Goal: Information Seeking & Learning: Find specific page/section

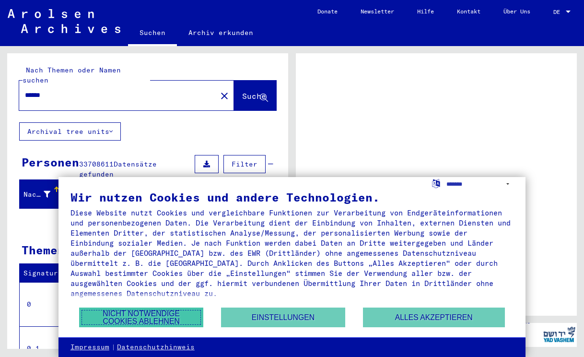
click at [130, 323] on button "Nicht notwendige Cookies ablehnen" at bounding box center [141, 317] width 124 height 20
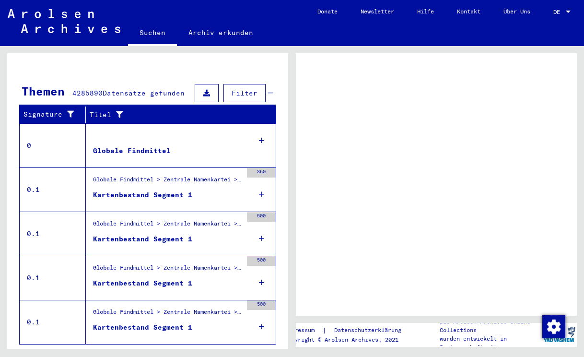
scroll to position [162, 0]
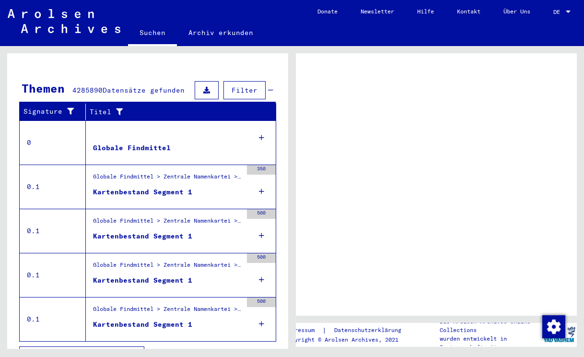
click at [267, 189] on div "350" at bounding box center [261, 186] width 29 height 43
click at [160, 187] on div "Kartenbestand Segment 1" at bounding box center [142, 192] width 99 height 10
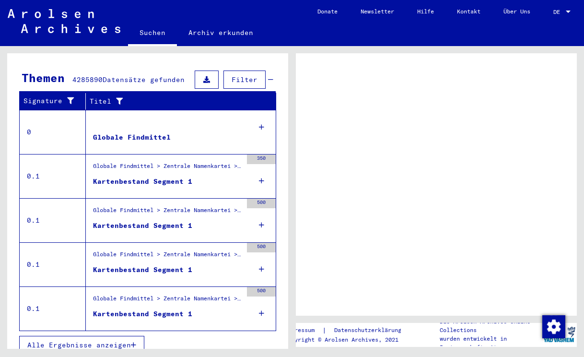
scroll to position [172, 0]
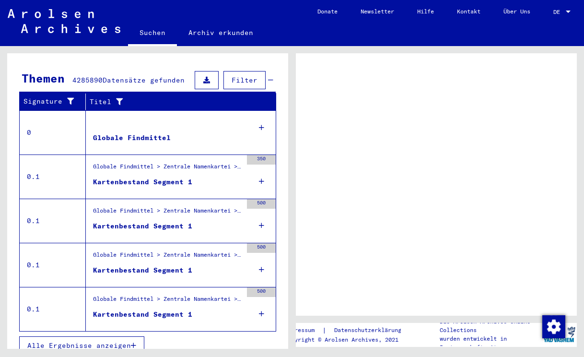
click at [132, 342] on icon "button" at bounding box center [133, 345] width 5 height 7
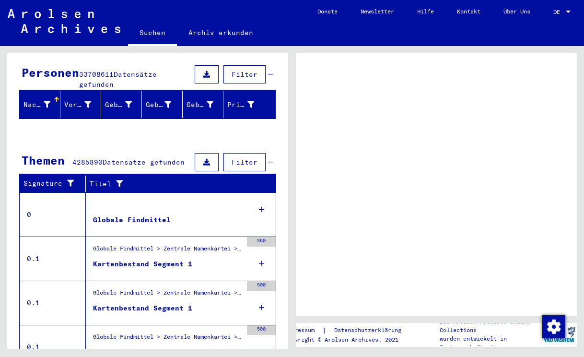
scroll to position [35, 0]
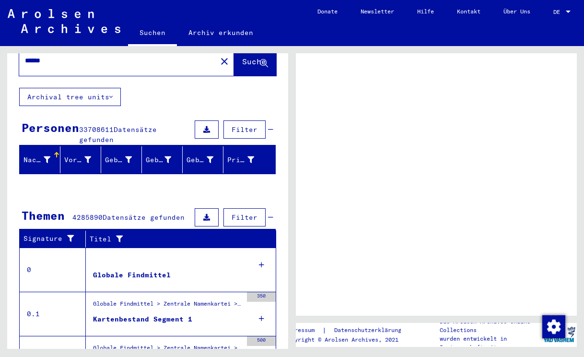
click at [264, 292] on div "350" at bounding box center [261, 297] width 29 height 10
click at [46, 156] on icon at bounding box center [47, 159] width 7 height 7
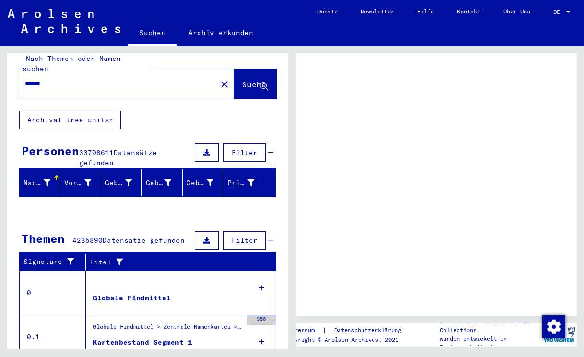
scroll to position [0, 0]
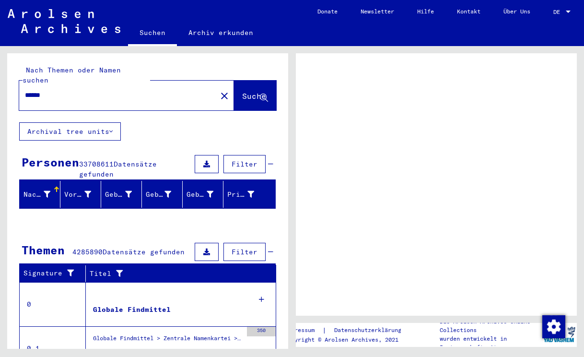
click at [112, 128] on icon at bounding box center [110, 131] width 3 height 7
click at [262, 94] on icon at bounding box center [264, 98] width 8 height 8
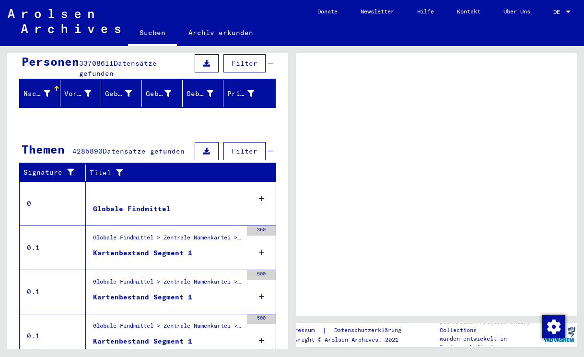
scroll to position [172, 0]
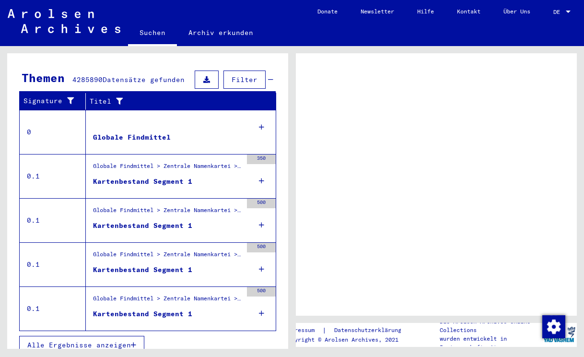
click at [136, 341] on icon "button" at bounding box center [133, 344] width 5 height 7
